Goal: Task Accomplishment & Management: Use online tool/utility

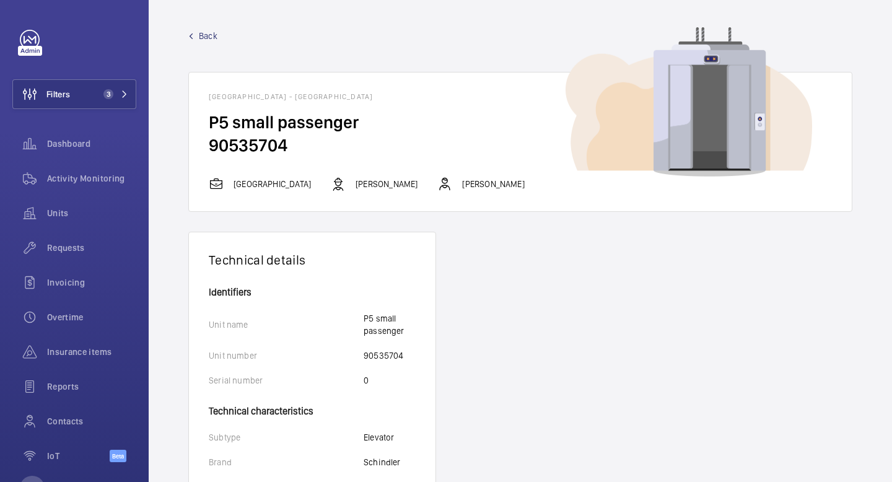
scroll to position [14, 0]
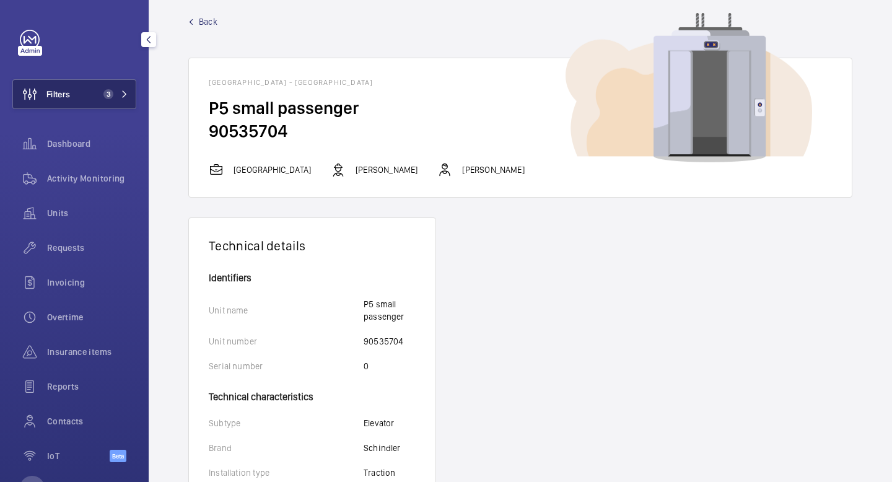
click at [124, 88] on button "Filters 3" at bounding box center [74, 94] width 124 height 30
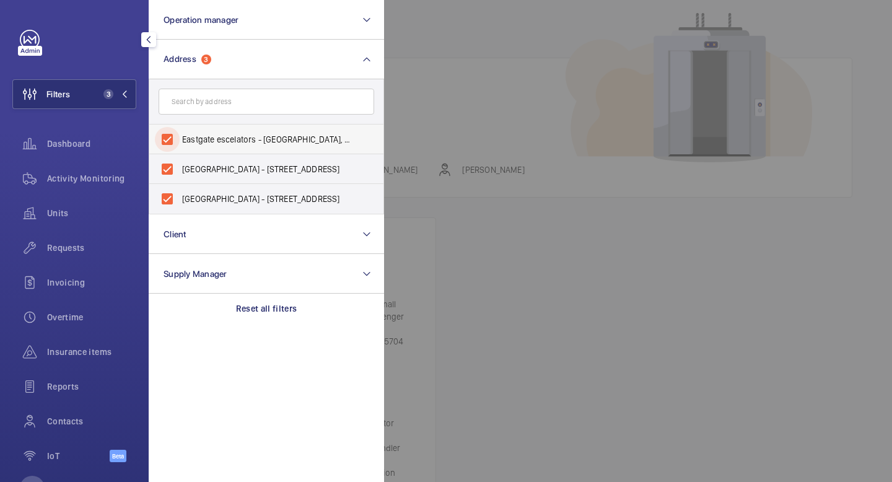
click at [172, 141] on input "Eastgate escelators - [GEOGRAPHIC_DATA], [STREET_ADDRESS]" at bounding box center [167, 139] width 25 height 25
checkbox input "false"
click at [171, 170] on input "[GEOGRAPHIC_DATA] - [STREET_ADDRESS]" at bounding box center [167, 169] width 25 height 25
checkbox input "false"
click at [169, 202] on input "[GEOGRAPHIC_DATA] - [STREET_ADDRESS]" at bounding box center [167, 199] width 25 height 25
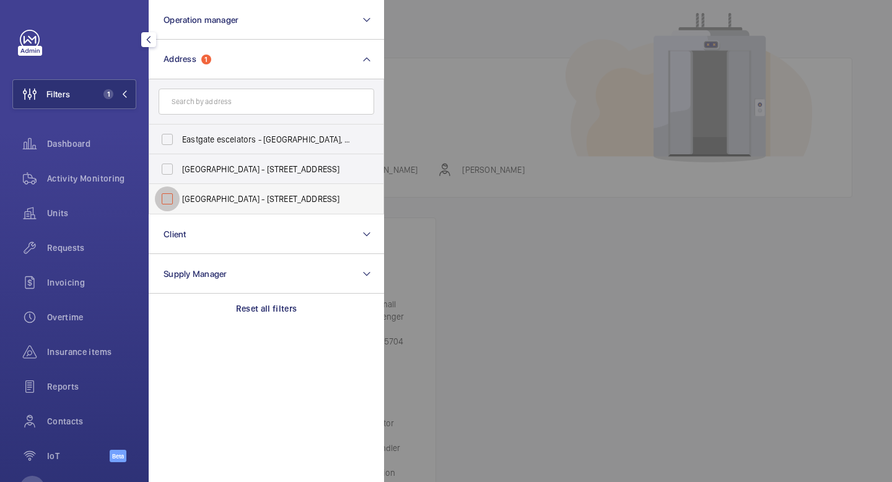
checkbox input "false"
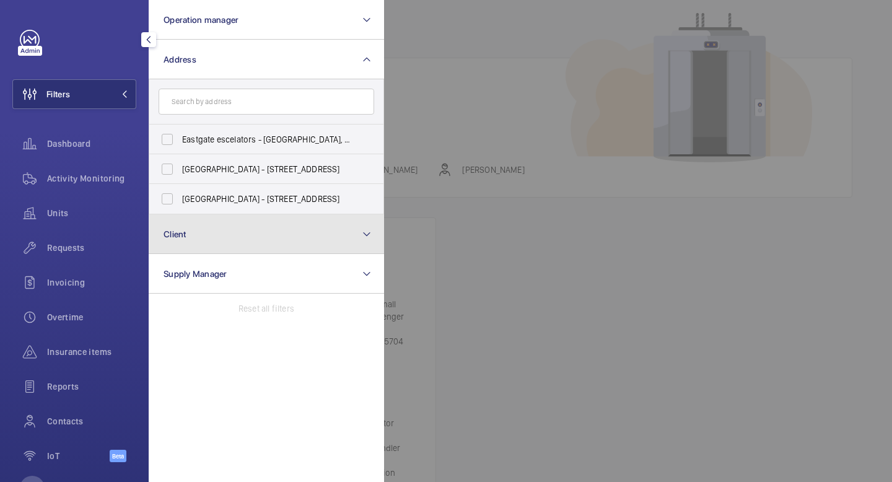
click at [204, 243] on button "Client" at bounding box center [266, 234] width 235 height 40
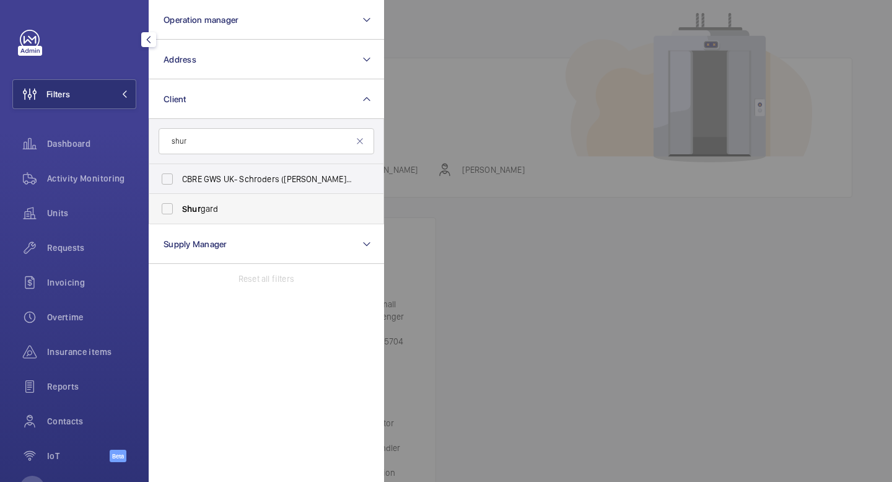
type input "shur"
click at [216, 213] on span "Shur gard" at bounding box center [267, 209] width 170 height 12
click at [180, 213] on input "Shur gard" at bounding box center [167, 208] width 25 height 25
checkbox input "true"
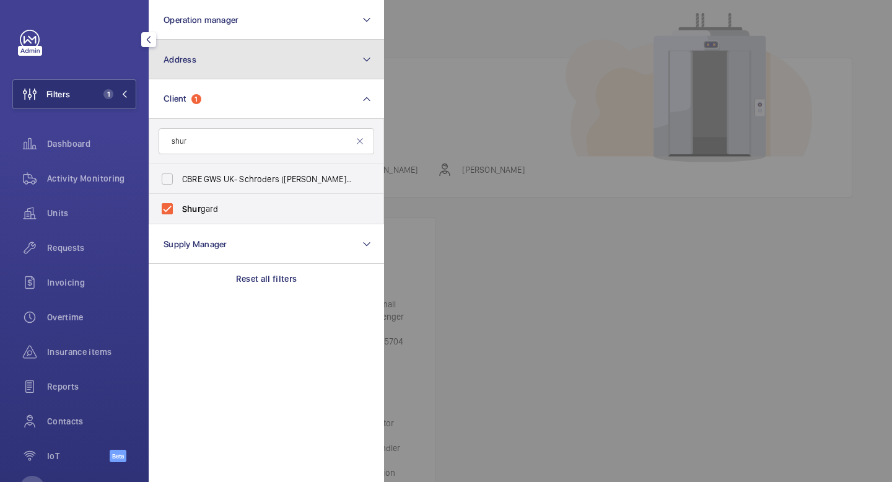
click at [247, 65] on button "Address" at bounding box center [266, 60] width 235 height 40
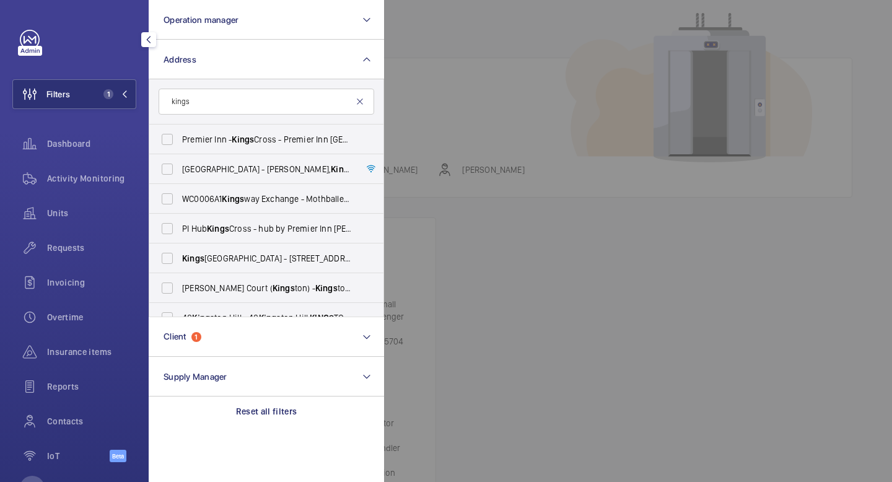
type input "kings"
click at [364, 105] on mat-icon at bounding box center [360, 102] width 10 height 10
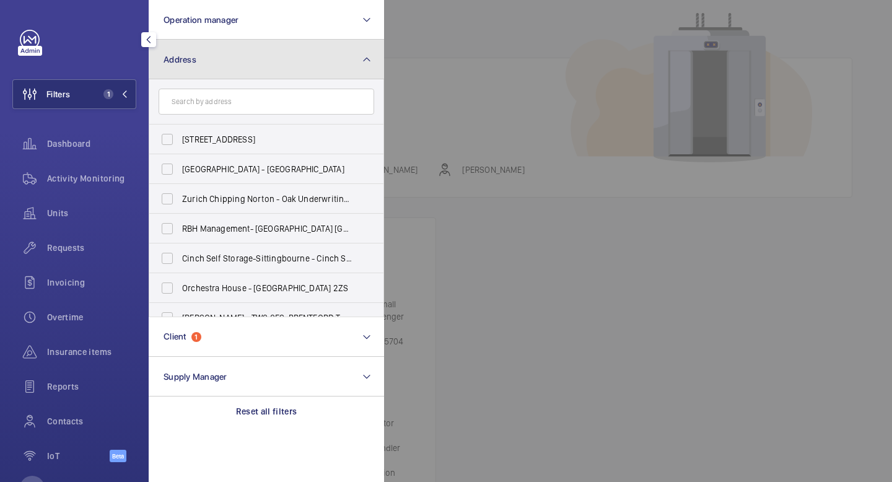
click at [366, 59] on mat-icon at bounding box center [367, 59] width 10 height 15
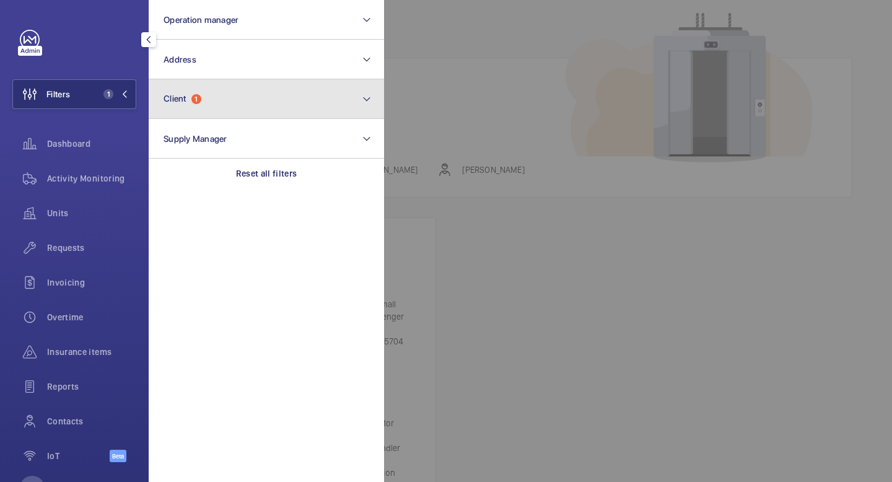
click at [352, 108] on button "Client 1" at bounding box center [266, 99] width 235 height 40
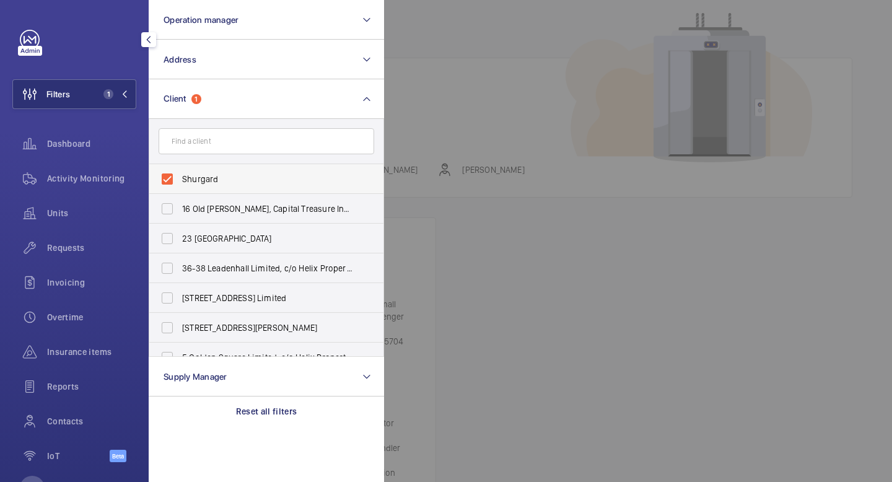
click at [193, 180] on span "Shurgard" at bounding box center [267, 179] width 170 height 12
click at [180, 180] on input "Shurgard" at bounding box center [167, 179] width 25 height 25
click at [193, 180] on span "Shurgard" at bounding box center [267, 179] width 170 height 12
click at [180, 180] on input "Shurgard" at bounding box center [167, 179] width 25 height 25
checkbox input "true"
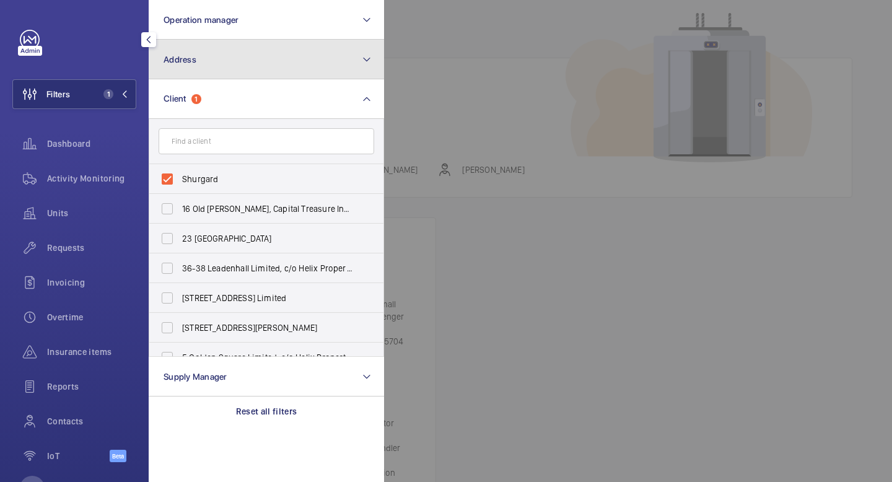
click at [279, 55] on button "Address" at bounding box center [266, 60] width 235 height 40
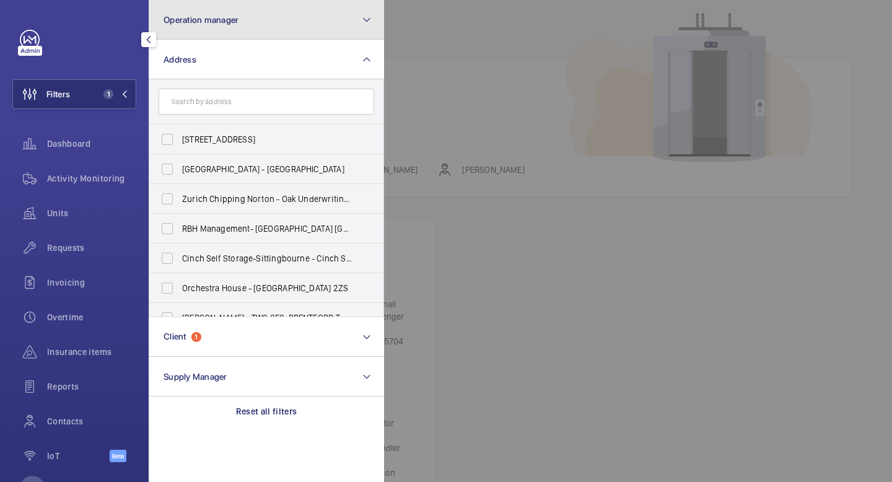
click at [287, 14] on button "Operation manager" at bounding box center [266, 20] width 235 height 40
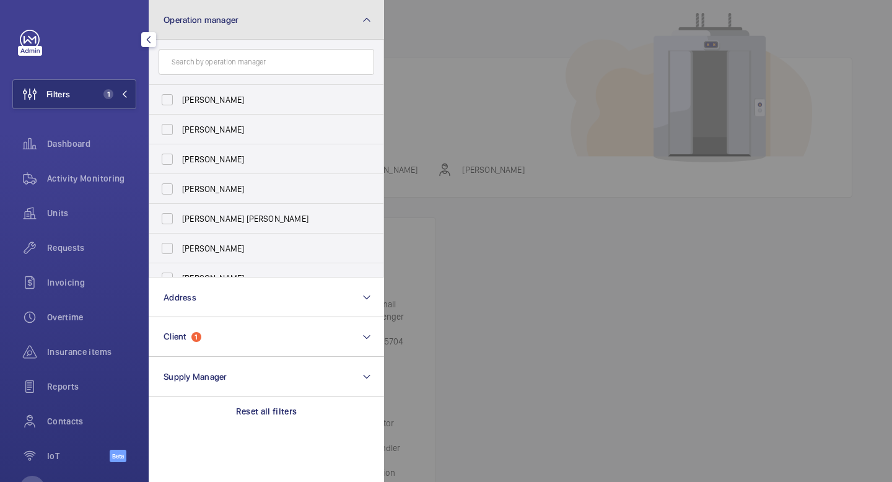
click at [287, 14] on button "Operation manager" at bounding box center [266, 20] width 235 height 40
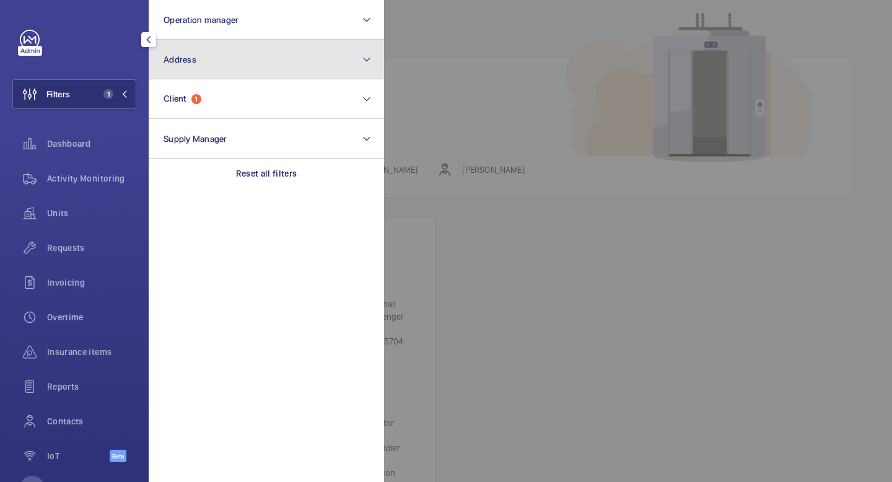
click at [253, 55] on button "Address" at bounding box center [266, 60] width 235 height 40
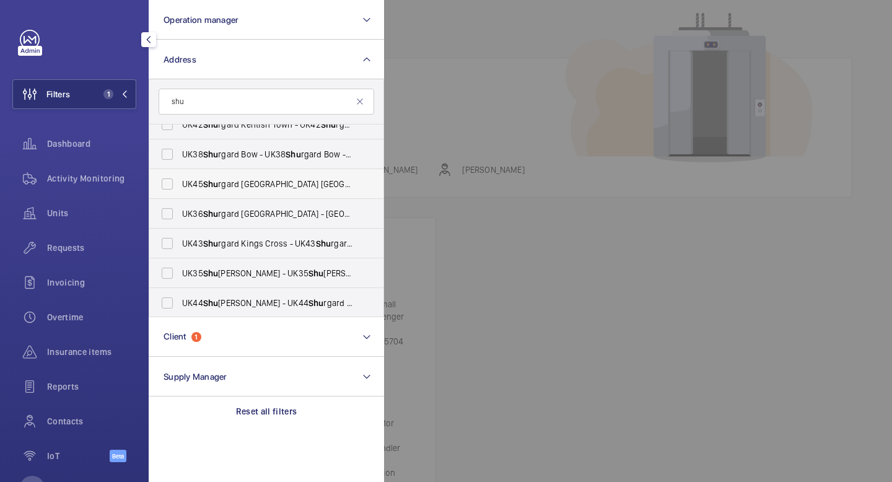
scroll to position [941, 0]
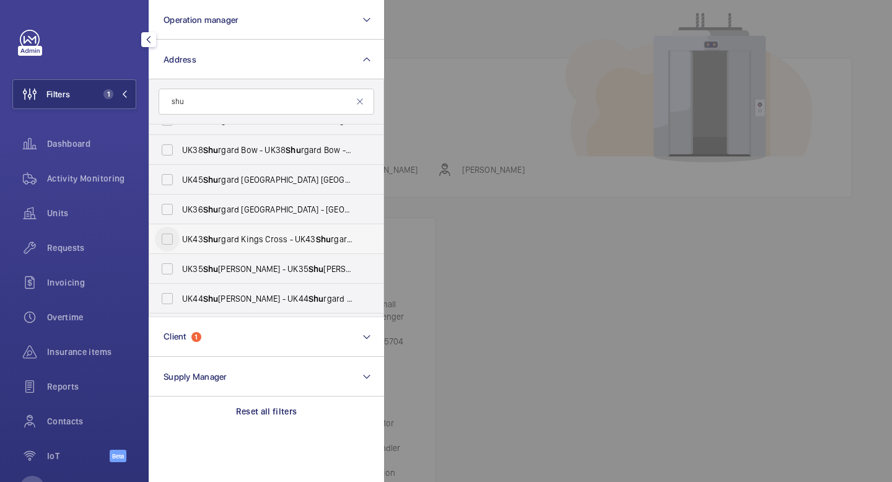
type input "shu"
click at [169, 239] on input "UK43 Shu rgard Kings Cross - UK43 Shu rgard [STREET_ADDRESS][PERSON_NAME]" at bounding box center [167, 239] width 25 height 25
checkbox input "true"
click at [155, 38] on mat-icon "button" at bounding box center [148, 40] width 15 height 10
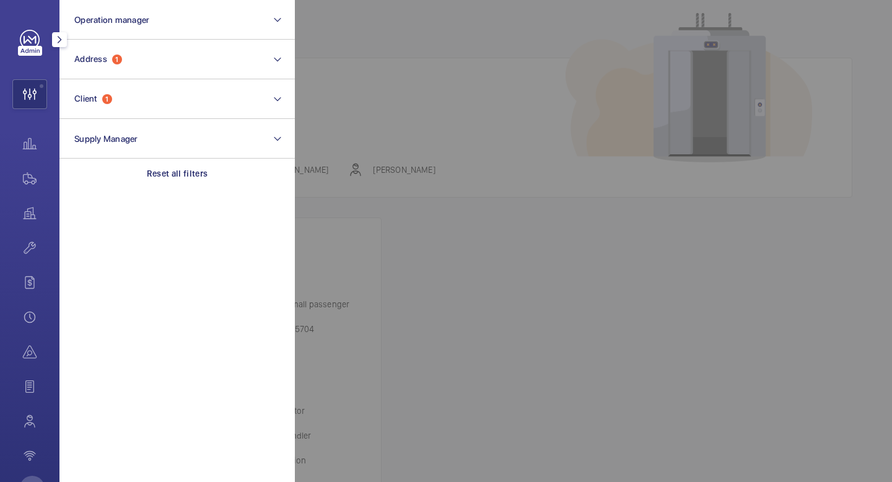
click at [57, 43] on mat-icon "button" at bounding box center [59, 40] width 15 height 10
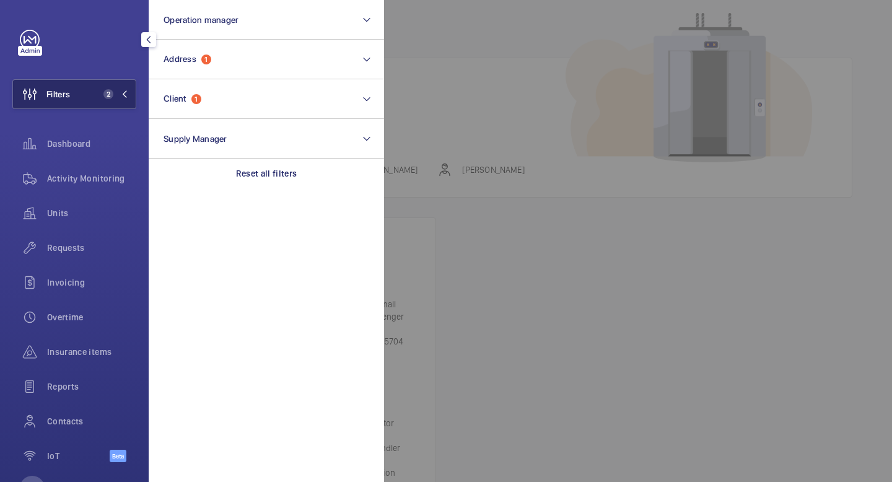
click at [131, 99] on button "Filters 2" at bounding box center [74, 94] width 124 height 30
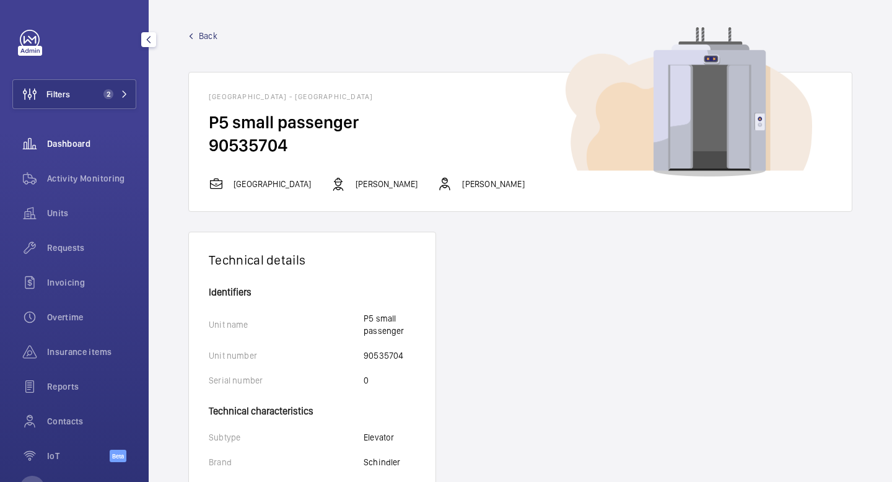
click at [72, 147] on span "Dashboard" at bounding box center [91, 144] width 89 height 12
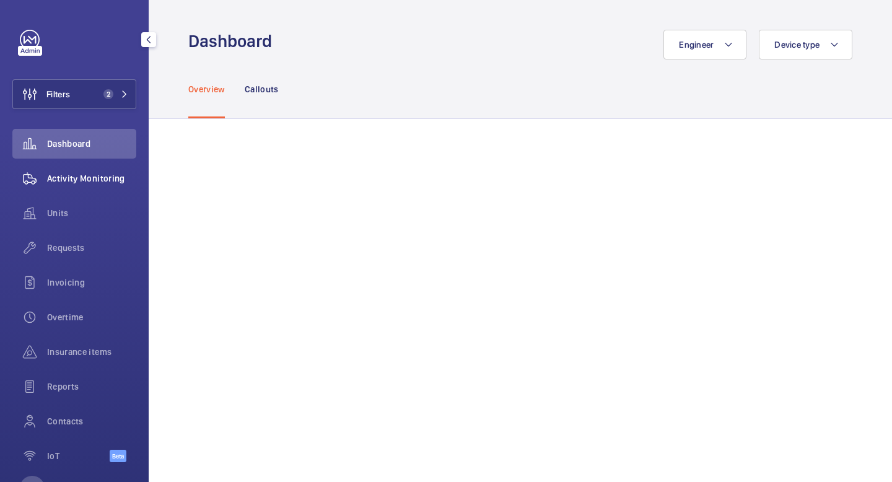
click at [79, 175] on span "Activity Monitoring" at bounding box center [91, 178] width 89 height 12
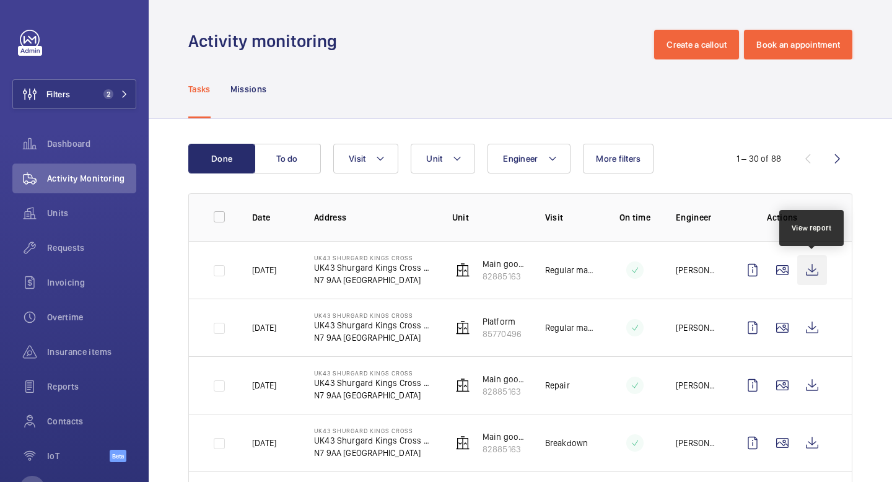
click at [814, 268] on wm-front-icon-button at bounding box center [812, 270] width 30 height 30
